Goal: Information Seeking & Learning: Learn about a topic

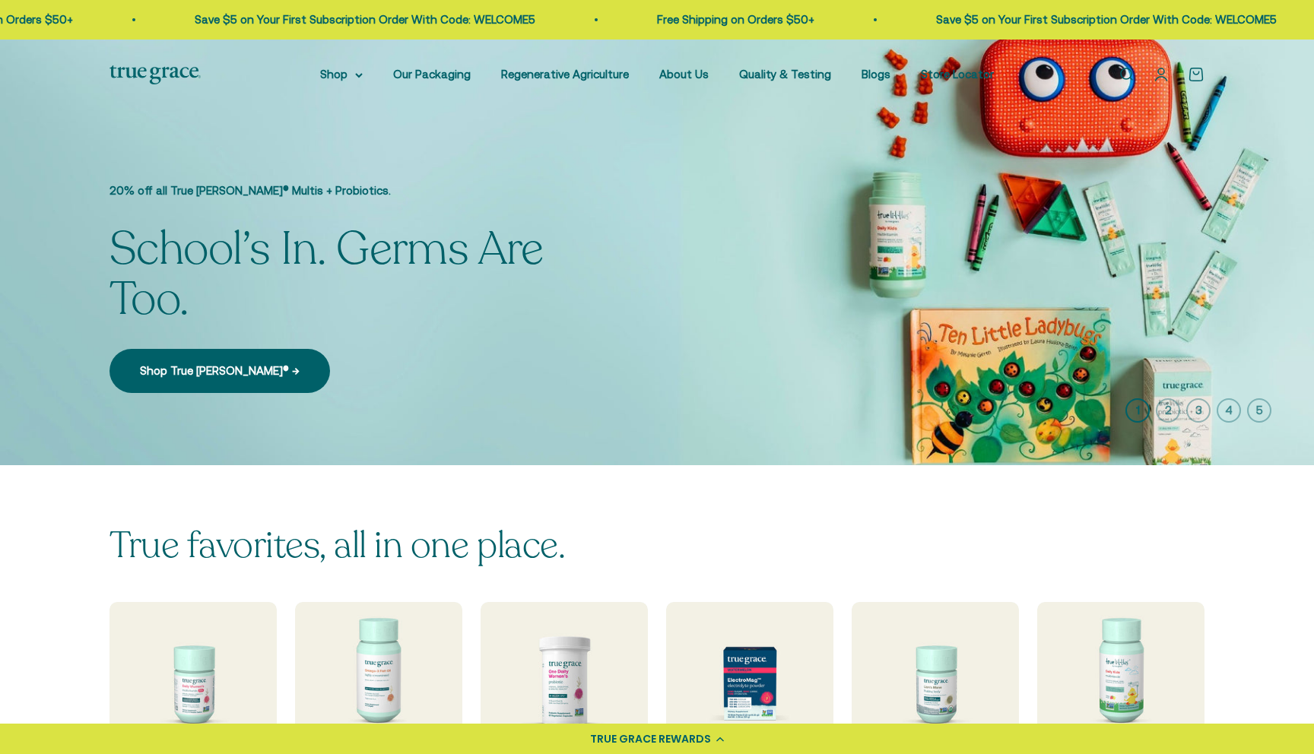
click at [693, 65] on li "About Us" at bounding box center [683, 74] width 49 height 18
click at [686, 81] on link "About Us" at bounding box center [683, 74] width 49 height 13
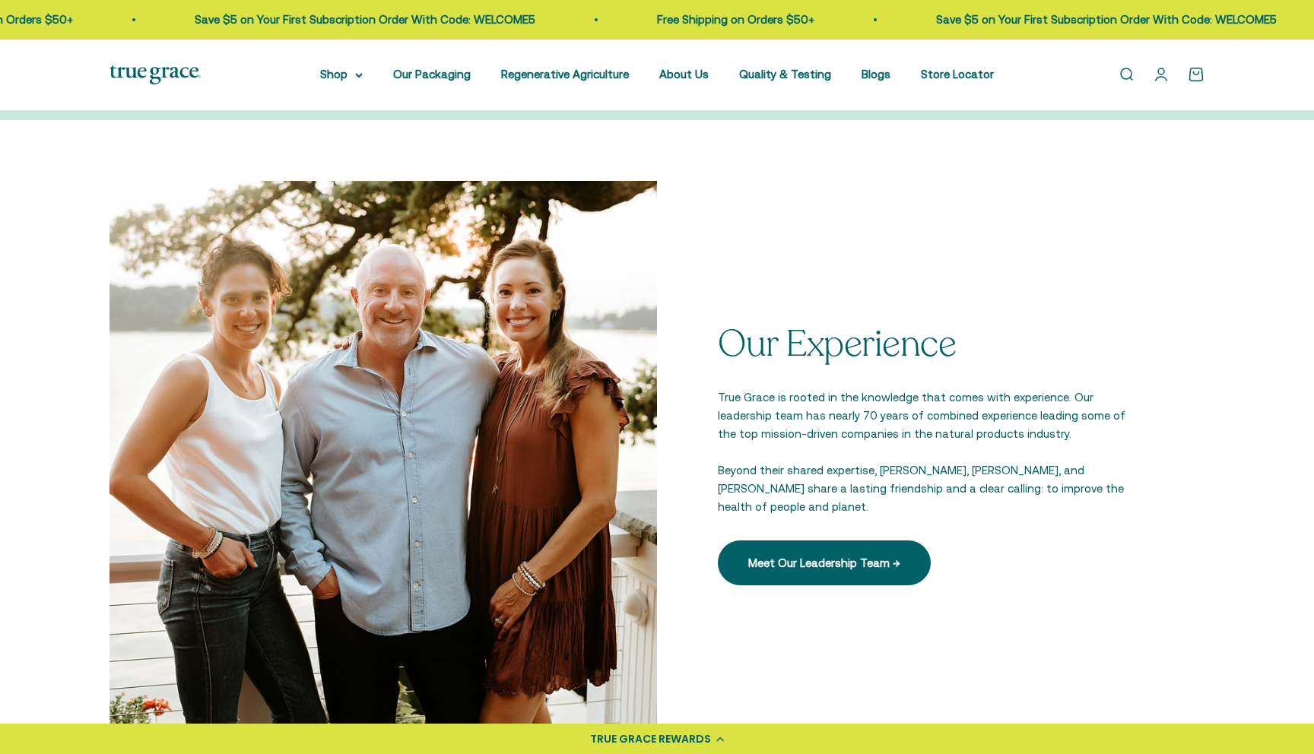
scroll to position [2049, 0]
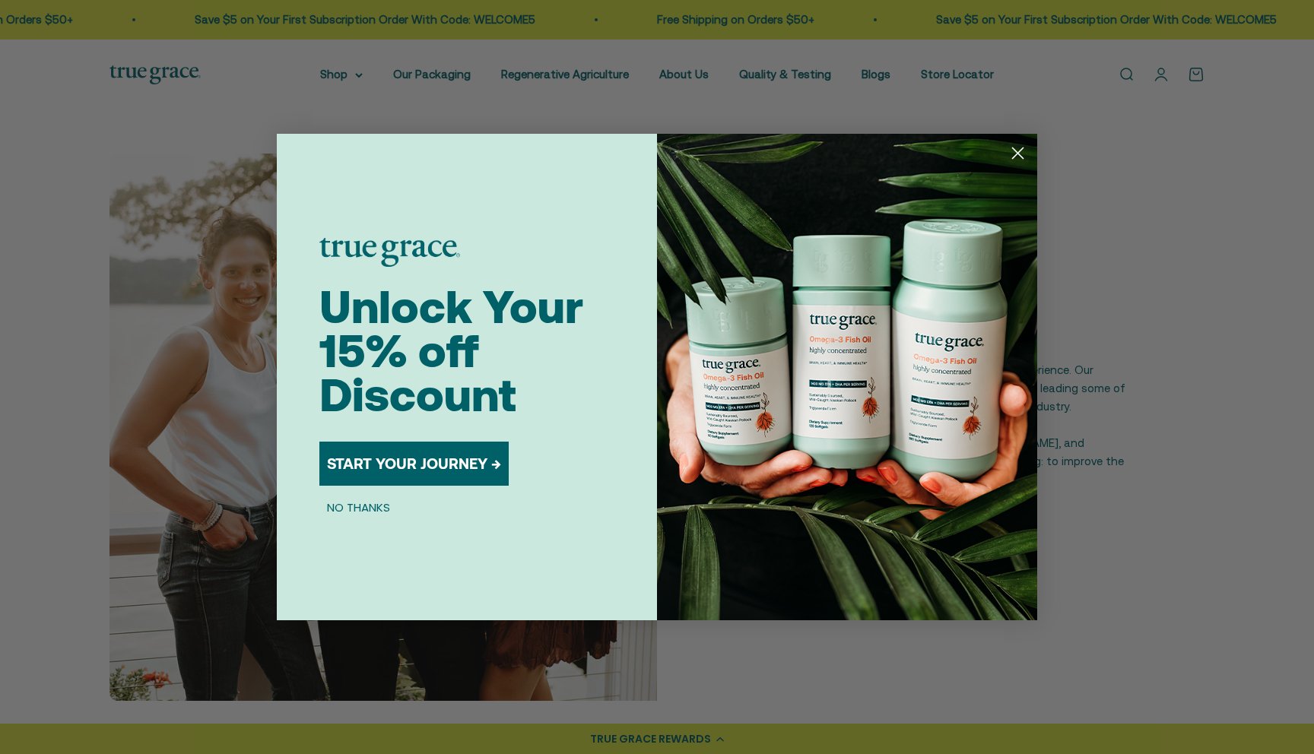
click at [1019, 154] on icon "Close dialog" at bounding box center [1018, 153] width 11 height 11
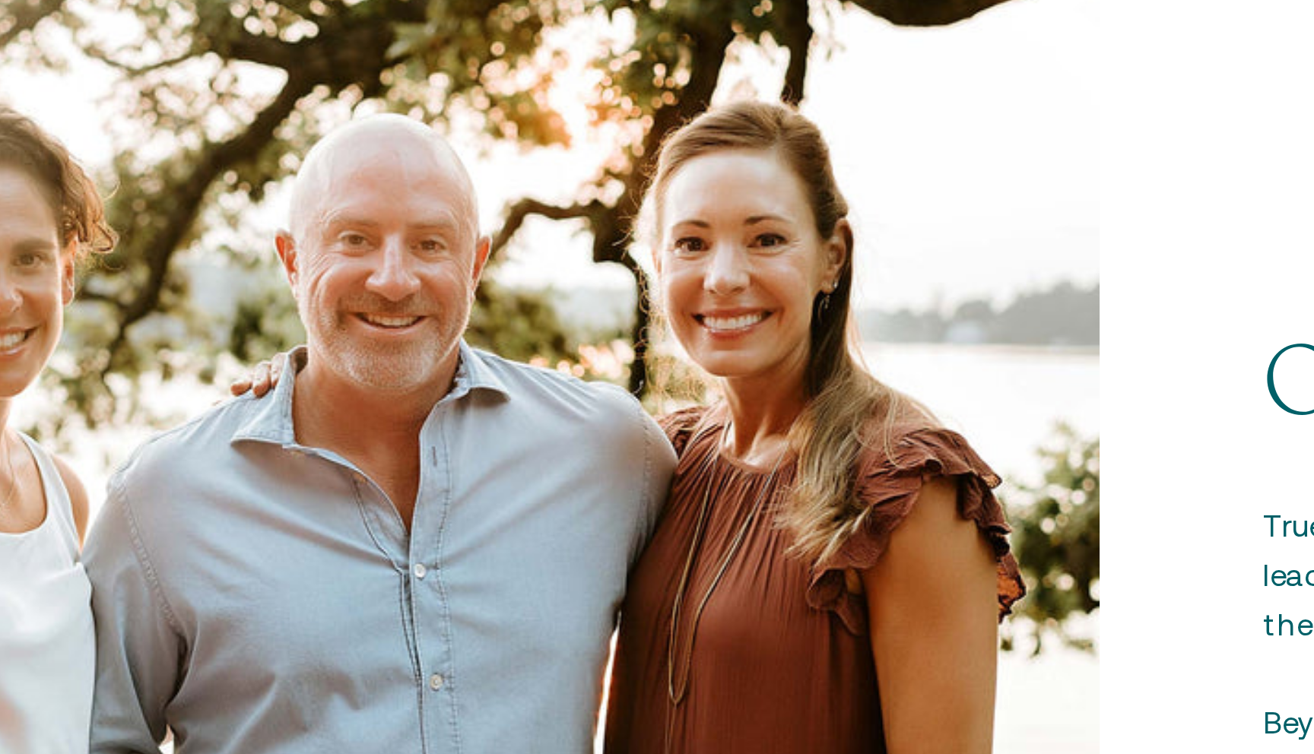
click at [395, 277] on img at bounding box center [382, 427] width 547 height 547
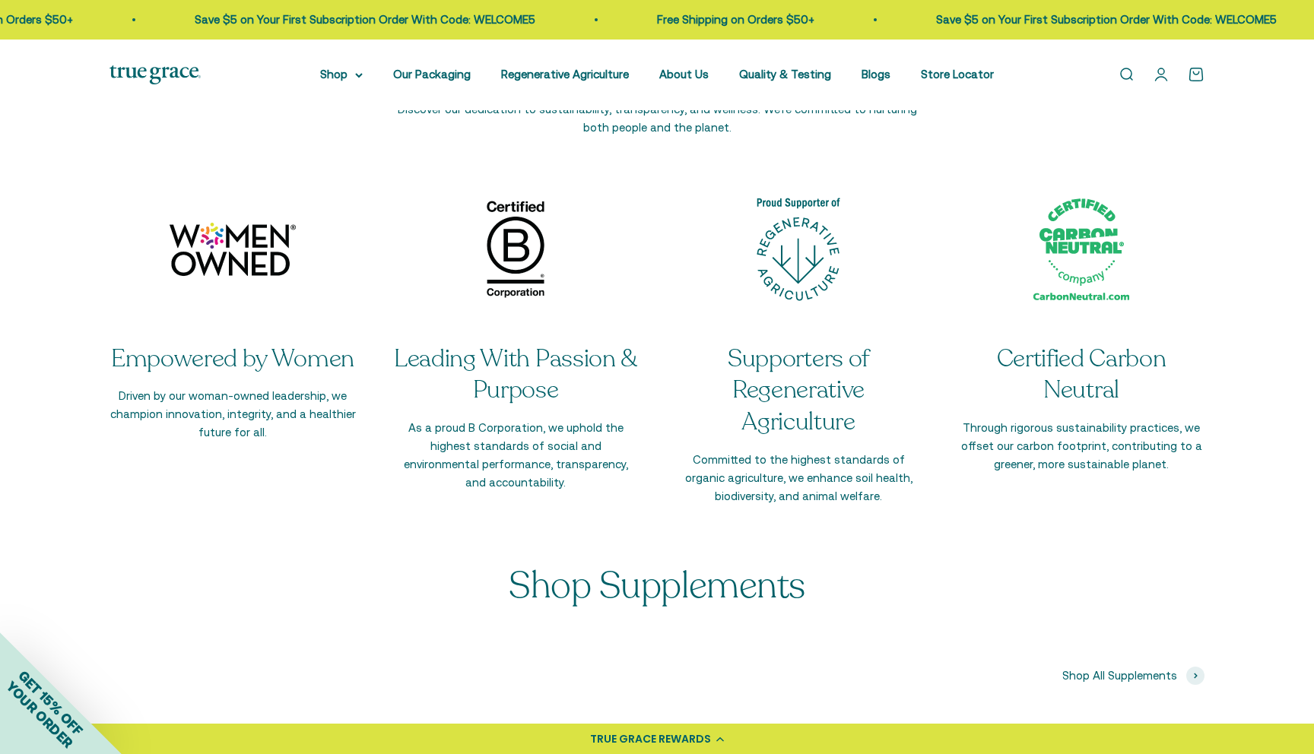
scroll to position [2827, 0]
